Goal: Task Accomplishment & Management: Manage account settings

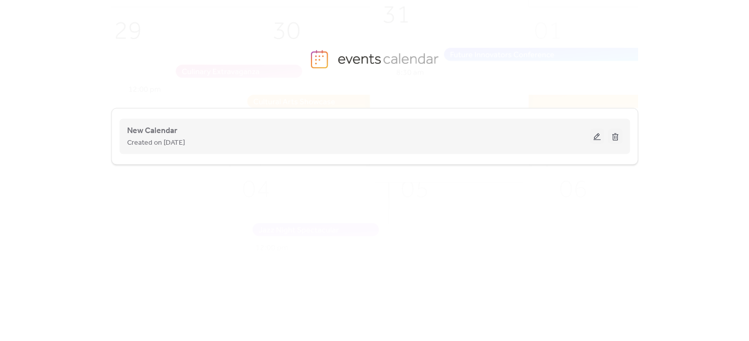
click at [598, 134] on button at bounding box center [597, 136] width 14 height 15
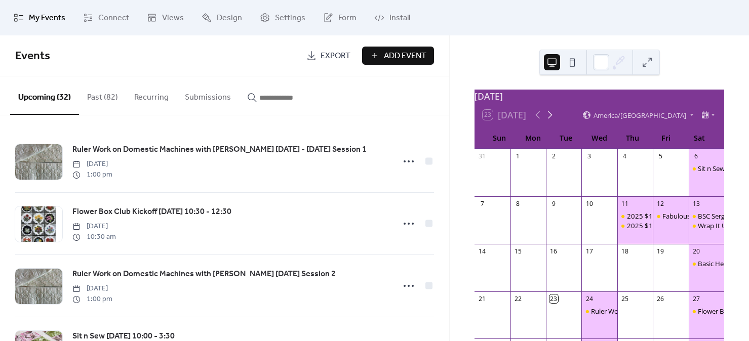
click at [553, 121] on icon at bounding box center [550, 115] width 12 height 12
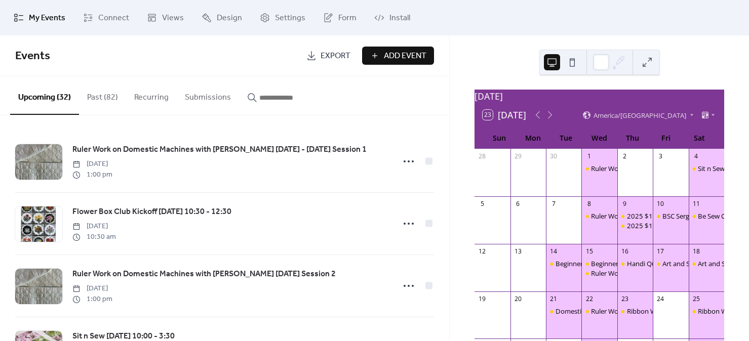
click at [286, 97] on input "button" at bounding box center [289, 98] width 61 height 12
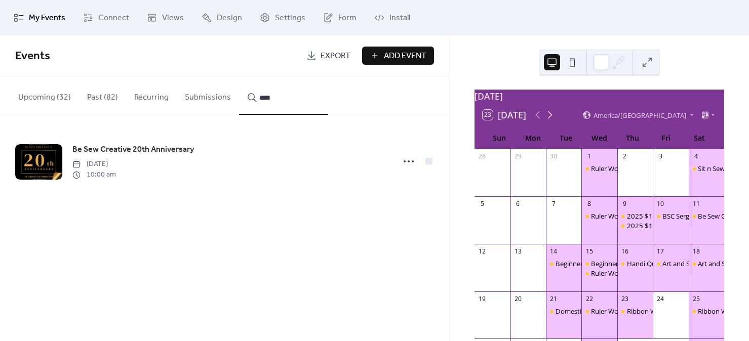
type input "****"
click at [552, 121] on icon at bounding box center [550, 115] width 12 height 12
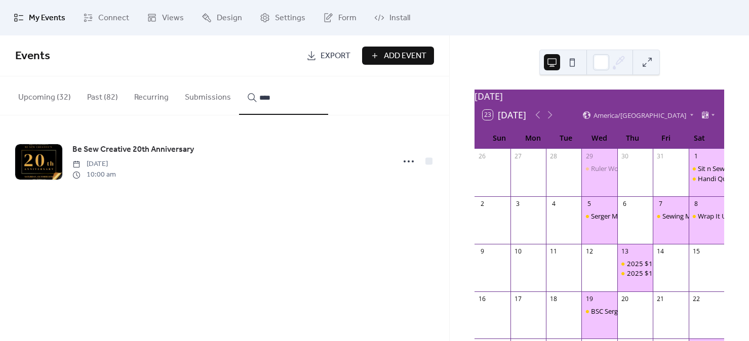
scroll to position [63, 0]
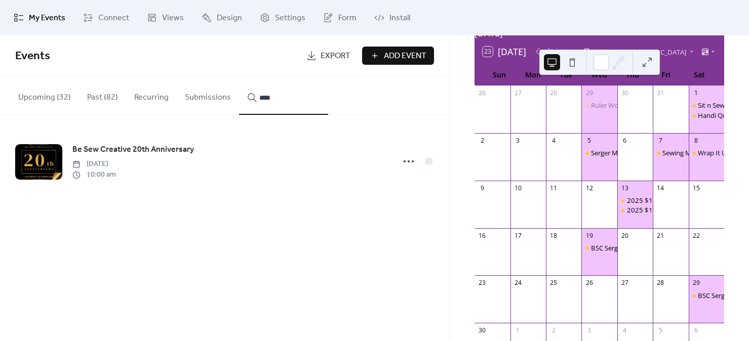
click at [410, 160] on icon at bounding box center [409, 161] width 16 height 16
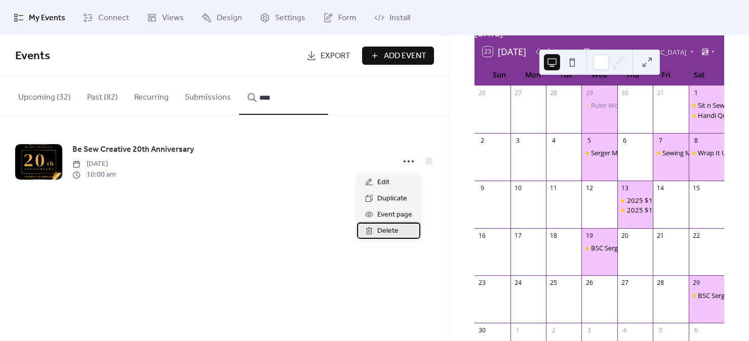
click at [389, 231] on span "Delete" at bounding box center [387, 231] width 21 height 12
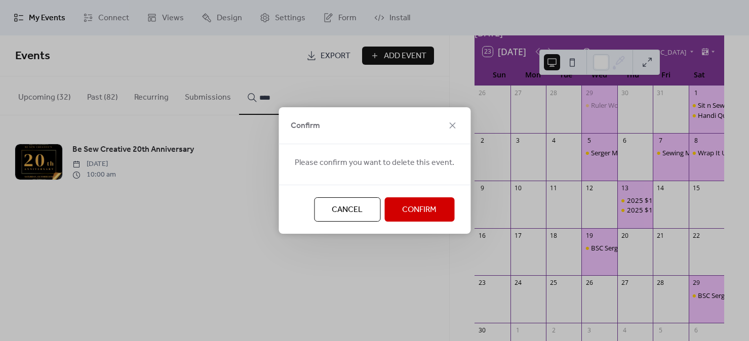
click at [412, 205] on span "Confirm" at bounding box center [419, 210] width 34 height 12
